Goal: Task Accomplishment & Management: Use online tool/utility

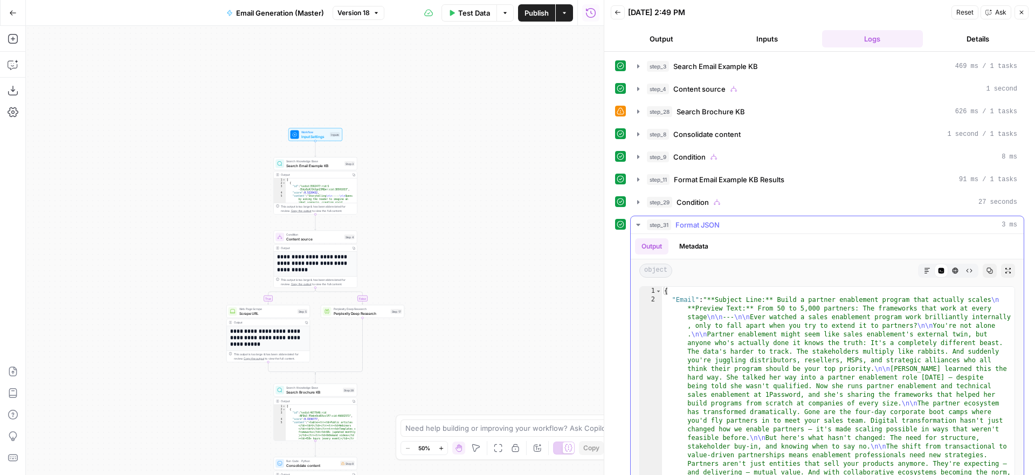
click at [639, 223] on icon "button" at bounding box center [638, 224] width 9 height 9
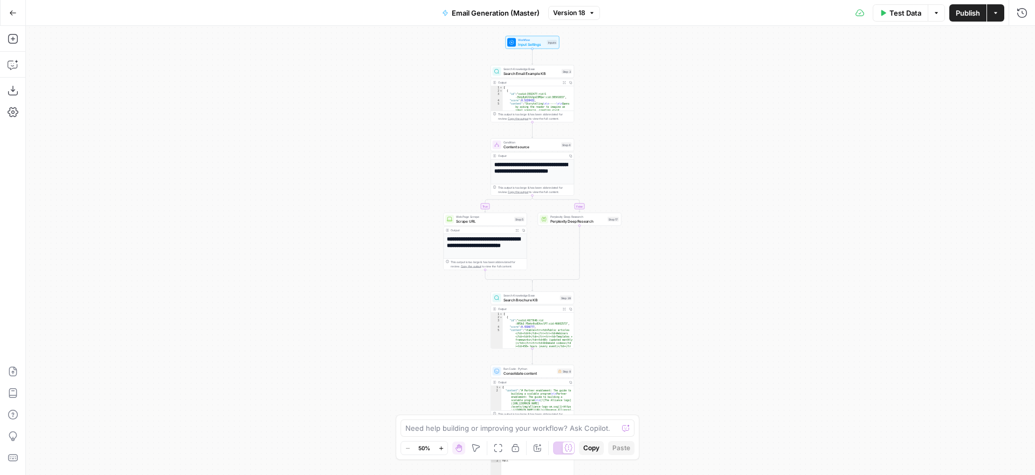
click at [11, 12] on icon "button" at bounding box center [13, 13] width 8 height 8
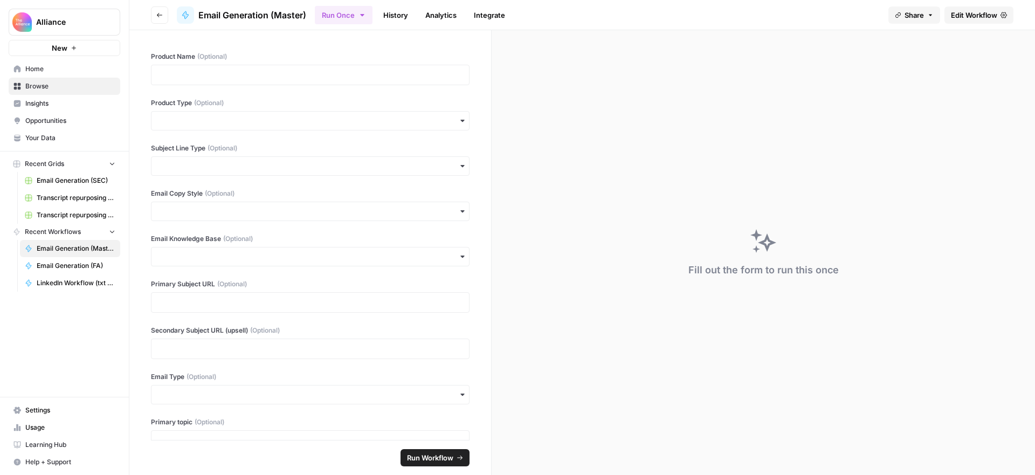
click at [50, 85] on span "Browse" at bounding box center [70, 86] width 90 height 10
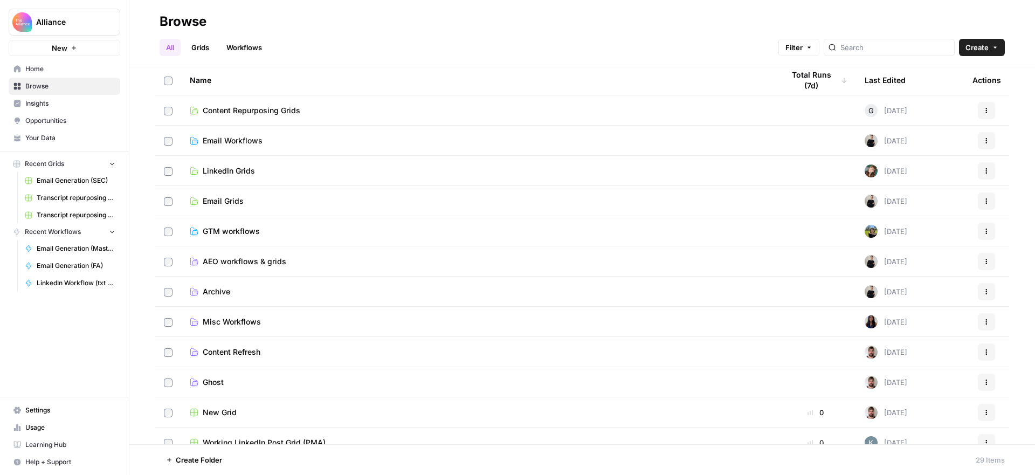
click at [230, 200] on span "Email Grids" at bounding box center [223, 201] width 41 height 11
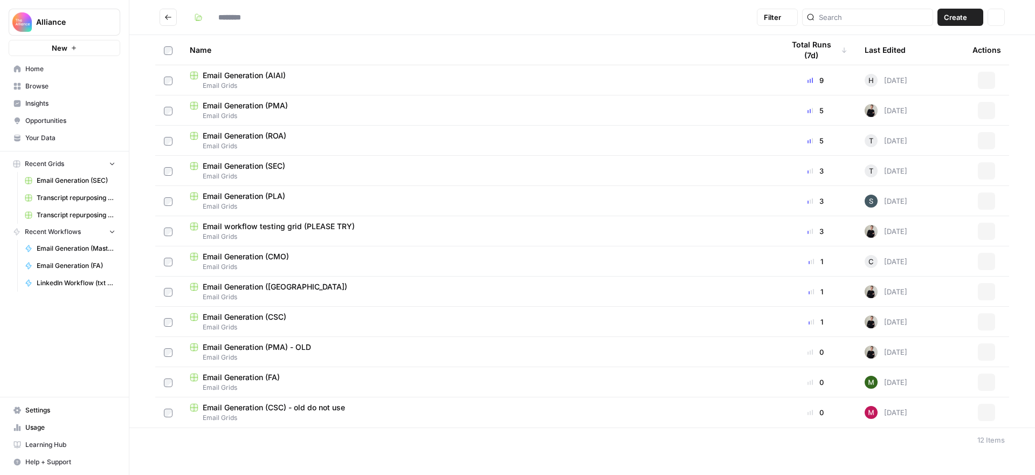
type input "**********"
click at [582, 167] on div "Email Generation (ROA)" at bounding box center [478, 166] width 577 height 11
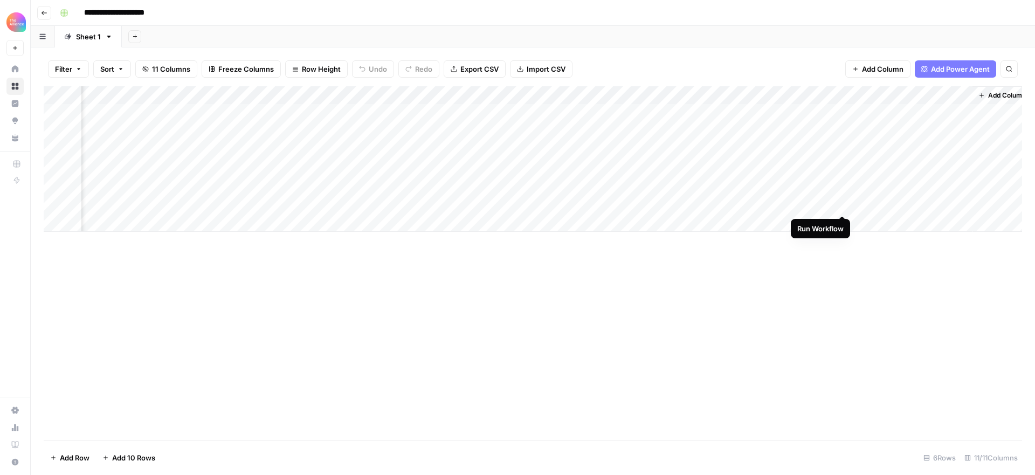
scroll to position [0, 461]
click at [950, 203] on div "Add Column" at bounding box center [533, 159] width 978 height 146
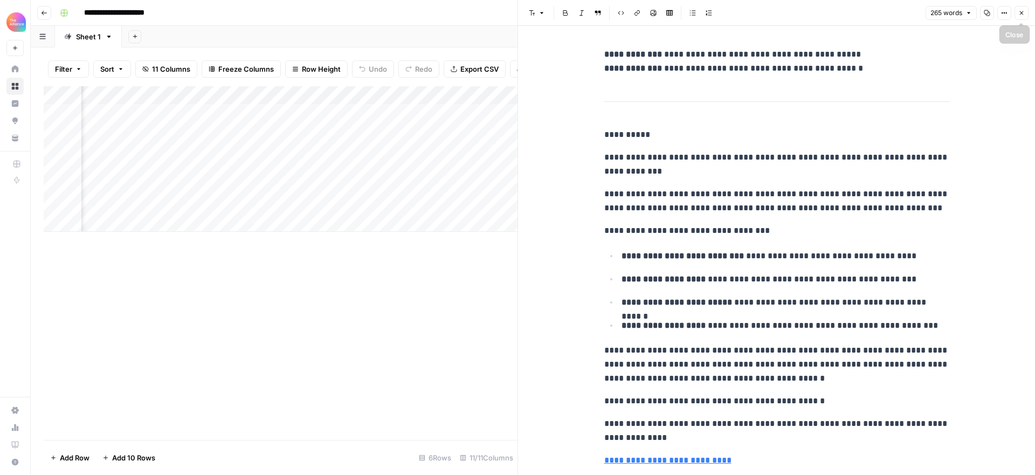
click at [1021, 12] on icon "button" at bounding box center [1022, 13] width 4 height 4
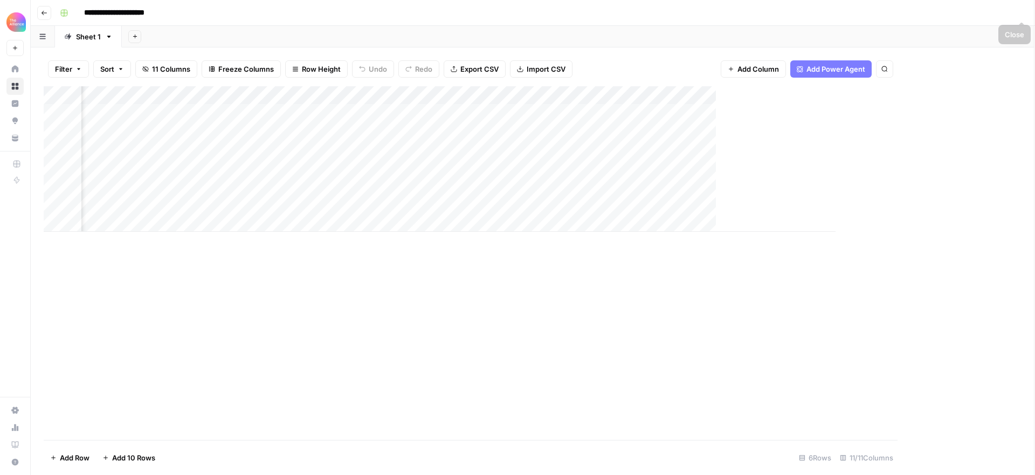
scroll to position [0, 448]
